Goal: Check status

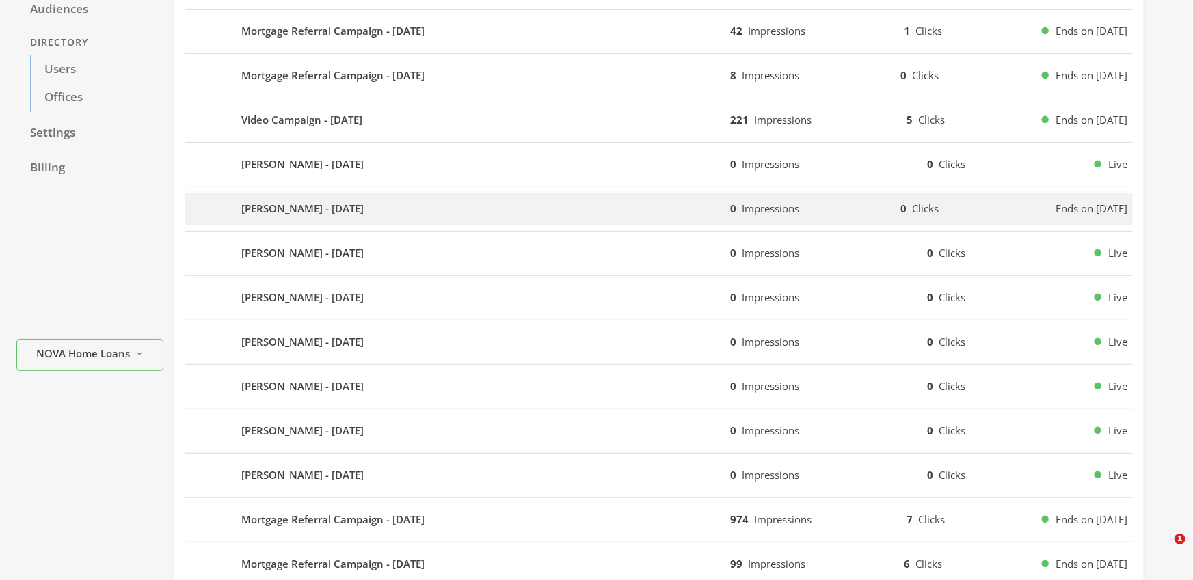
scroll to position [267, 0]
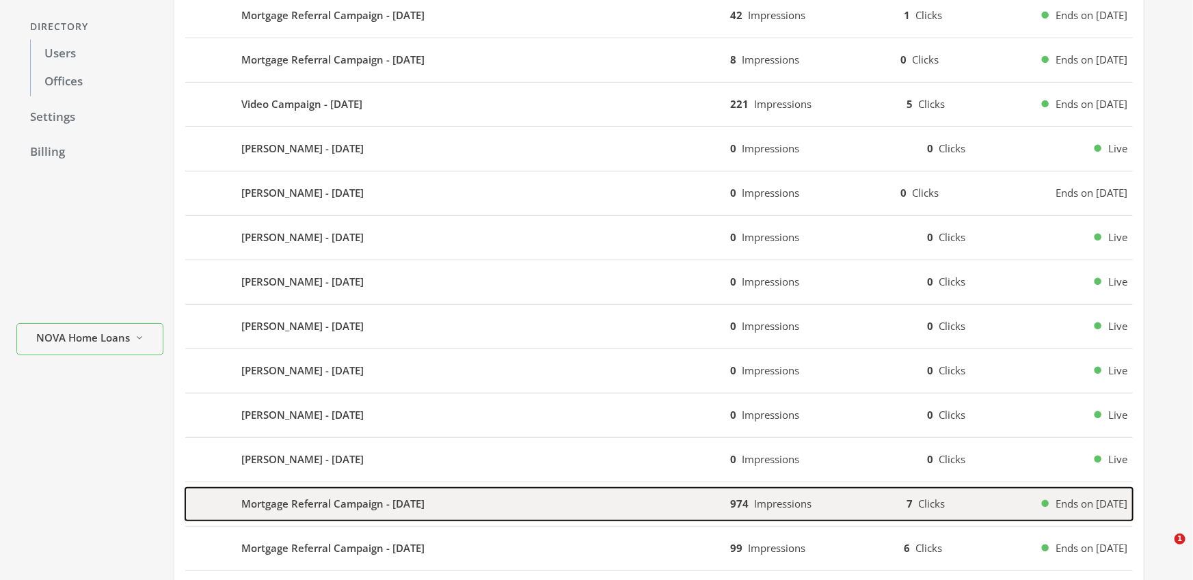
click at [295, 500] on b "Mortgage Referral Campaign - [DATE]" at bounding box center [332, 504] width 183 height 16
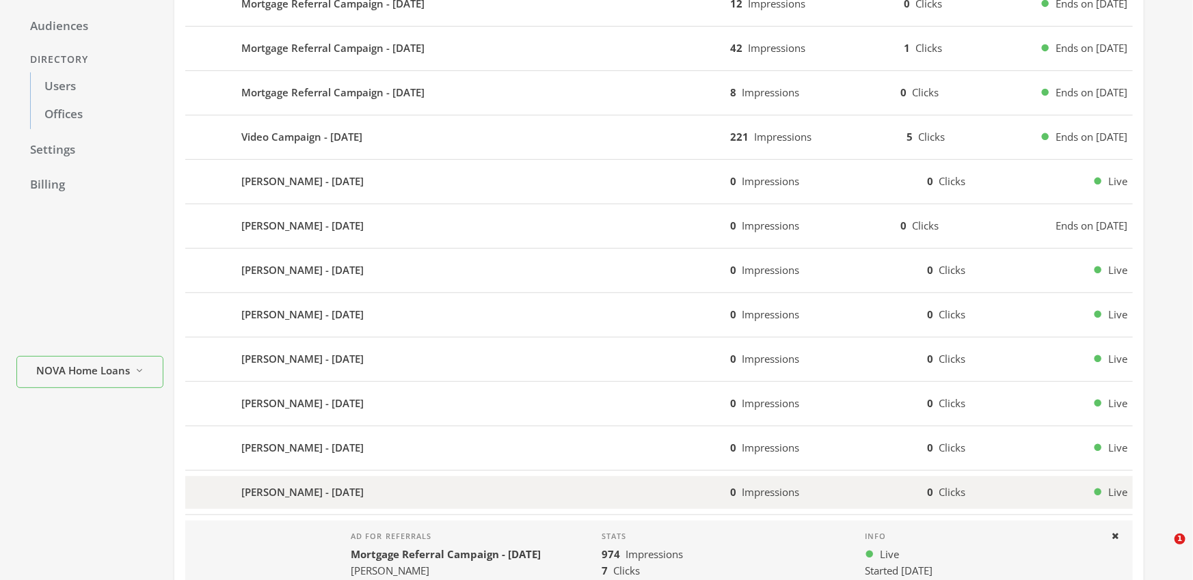
scroll to position [0, 0]
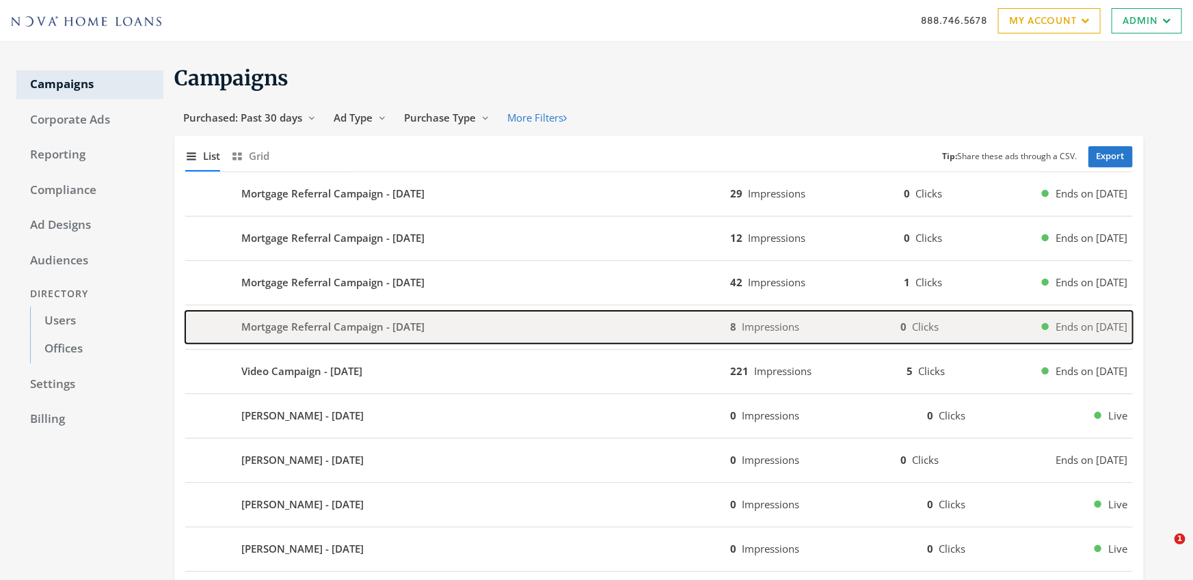
click at [331, 316] on div "Mortgage Referral Campaign - [DATE]" at bounding box center [457, 327] width 545 height 33
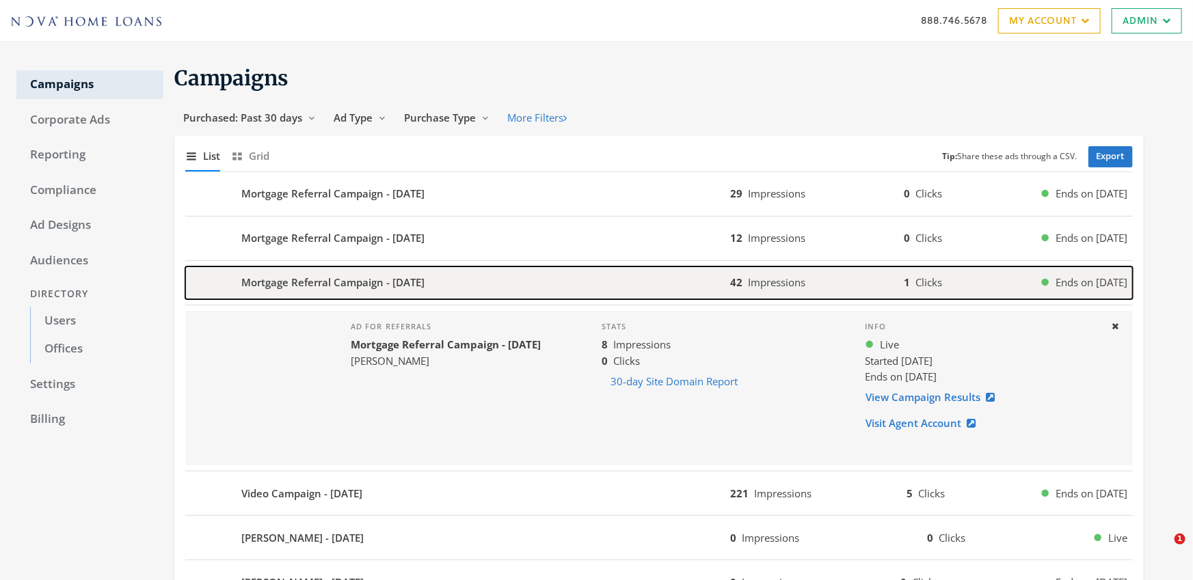
click at [416, 277] on b "Mortgage Referral Campaign - [DATE]" at bounding box center [332, 283] width 183 height 16
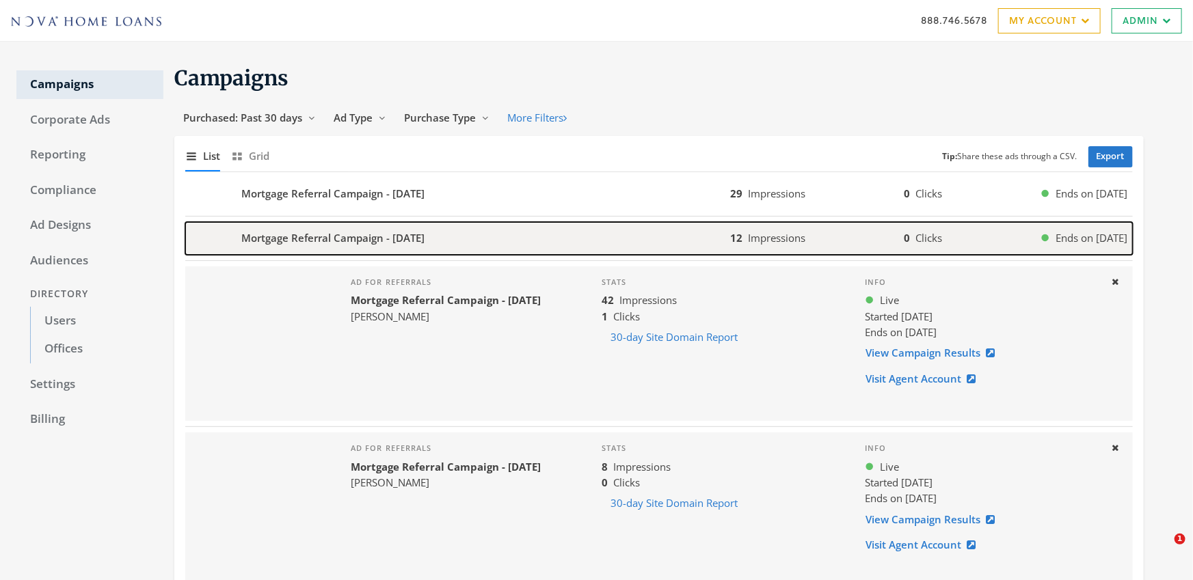
click at [380, 238] on b "Mortgage Referral Campaign - [DATE]" at bounding box center [332, 238] width 183 height 16
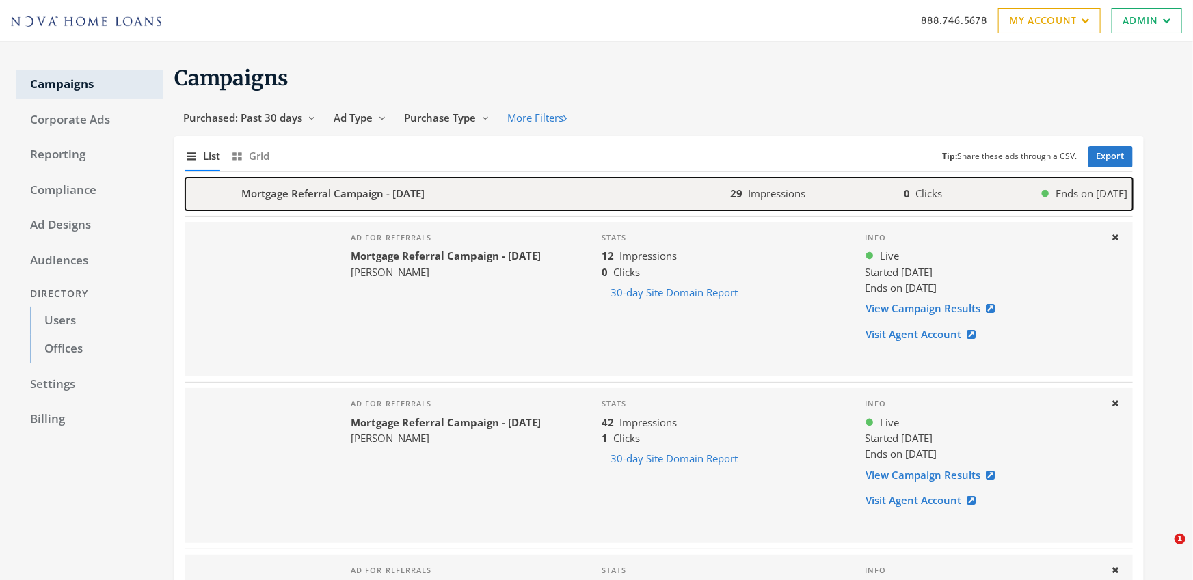
click at [397, 191] on b "Mortgage Referral Campaign - [DATE]" at bounding box center [332, 194] width 183 height 16
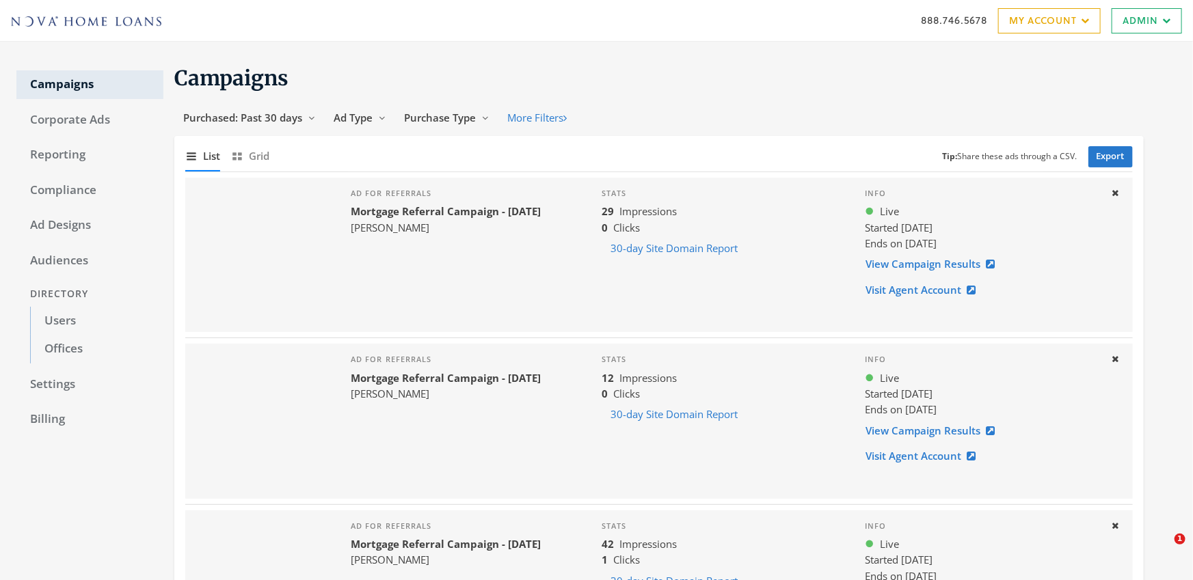
drag, startPoint x: 922, startPoint y: 262, endPoint x: 547, endPoint y: 1, distance: 457.1
click at [1117, 187] on button "Close" at bounding box center [1115, 193] width 23 height 21
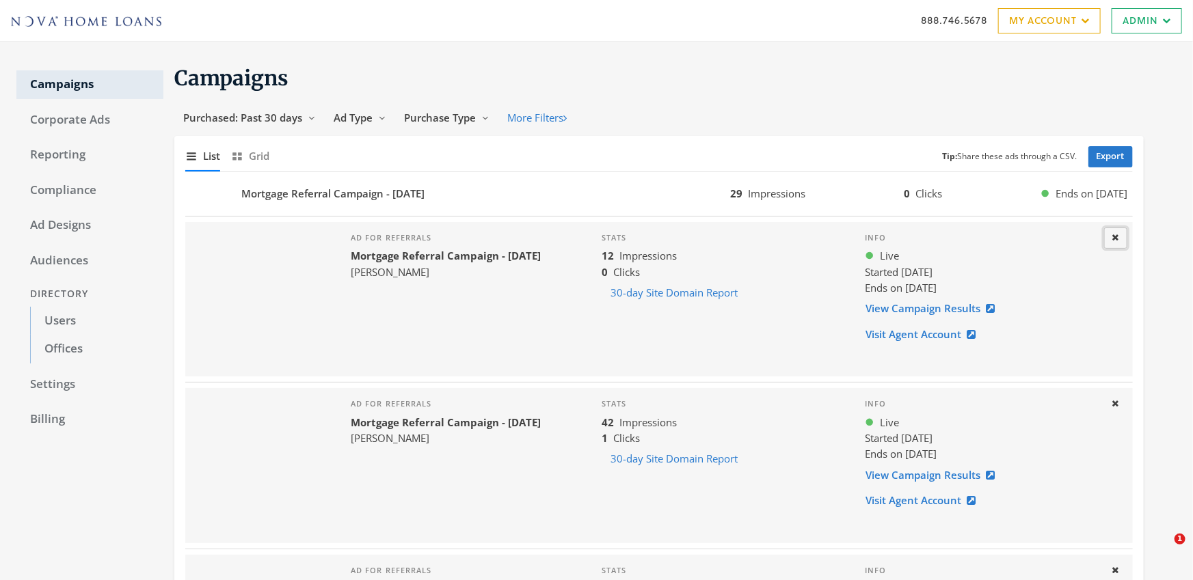
click at [1117, 235] on icon at bounding box center [1115, 237] width 7 height 9
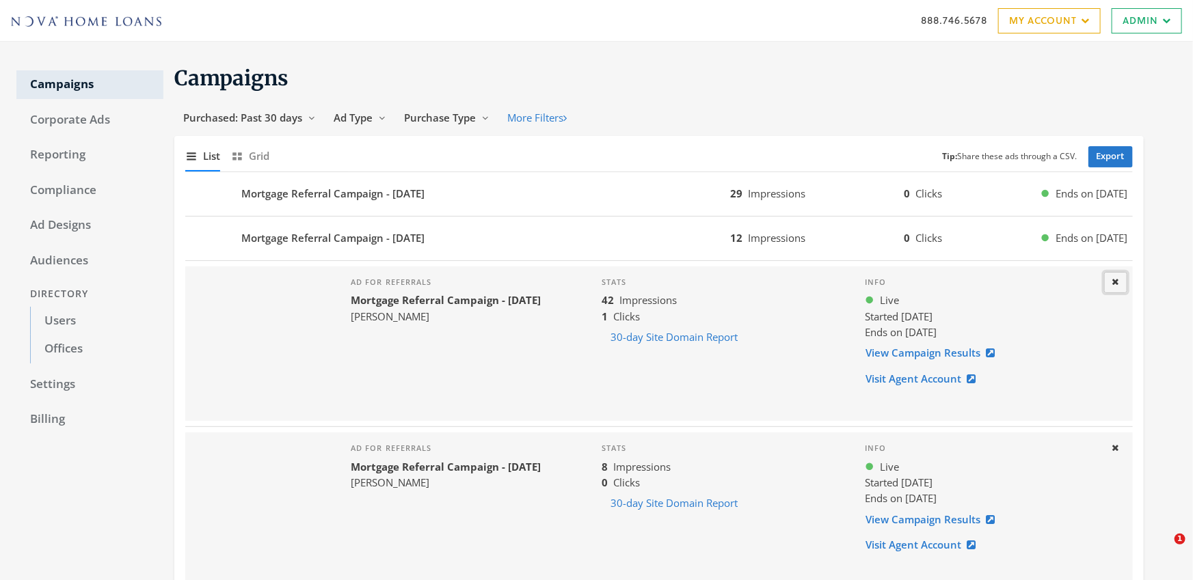
click at [1113, 284] on icon at bounding box center [1115, 281] width 7 height 9
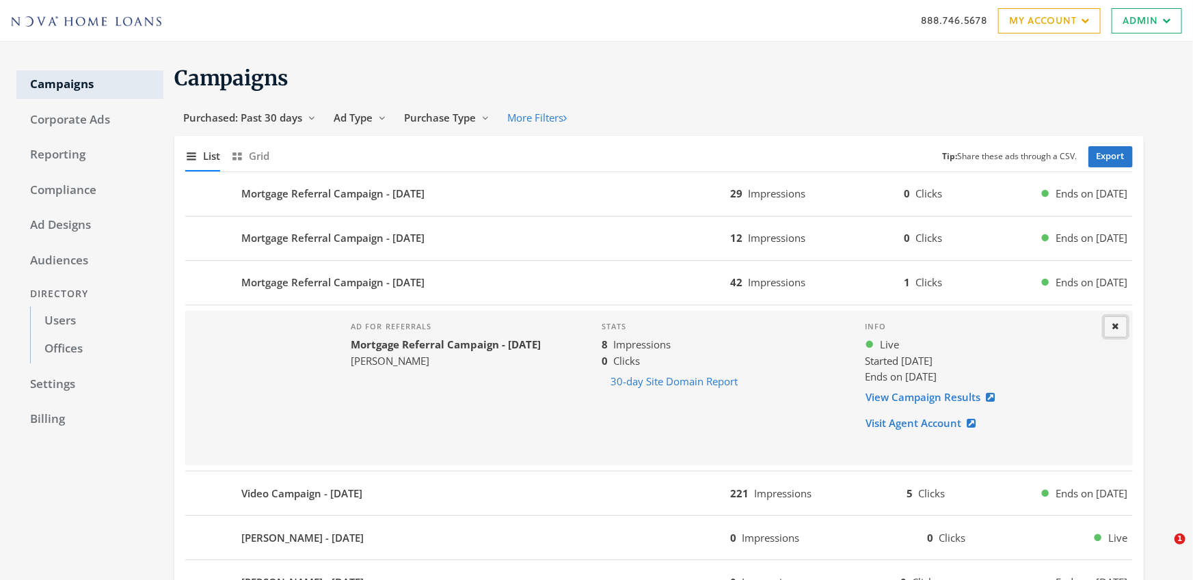
click at [1114, 325] on icon at bounding box center [1115, 326] width 7 height 9
